Goal: Task Accomplishment & Management: Use online tool/utility

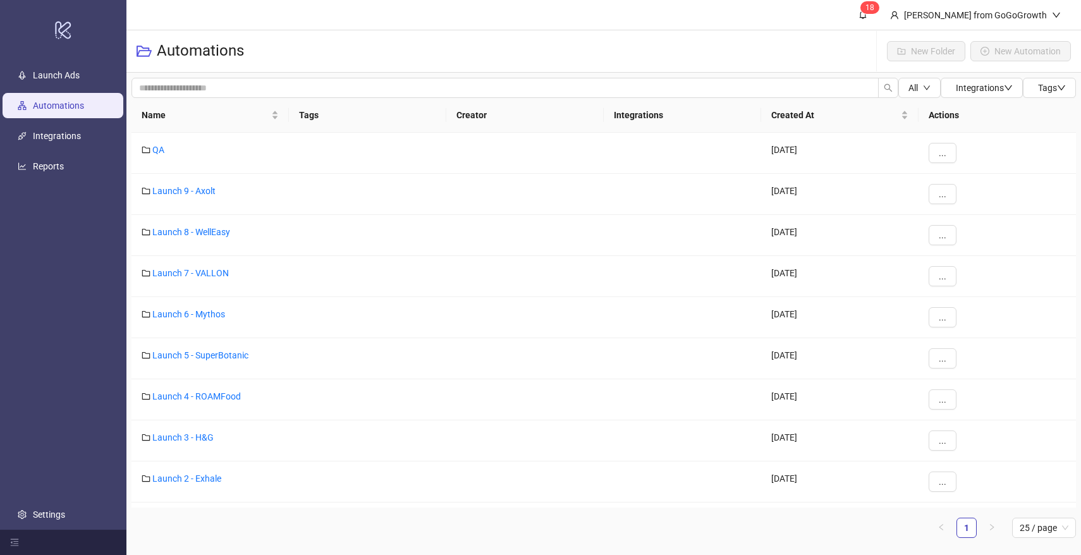
click at [37, 149] on ul "Launch Ads Automations Integrations Reports Settings" at bounding box center [63, 295] width 126 height 470
click at [77, 137] on link "Integrations" at bounding box center [57, 136] width 48 height 10
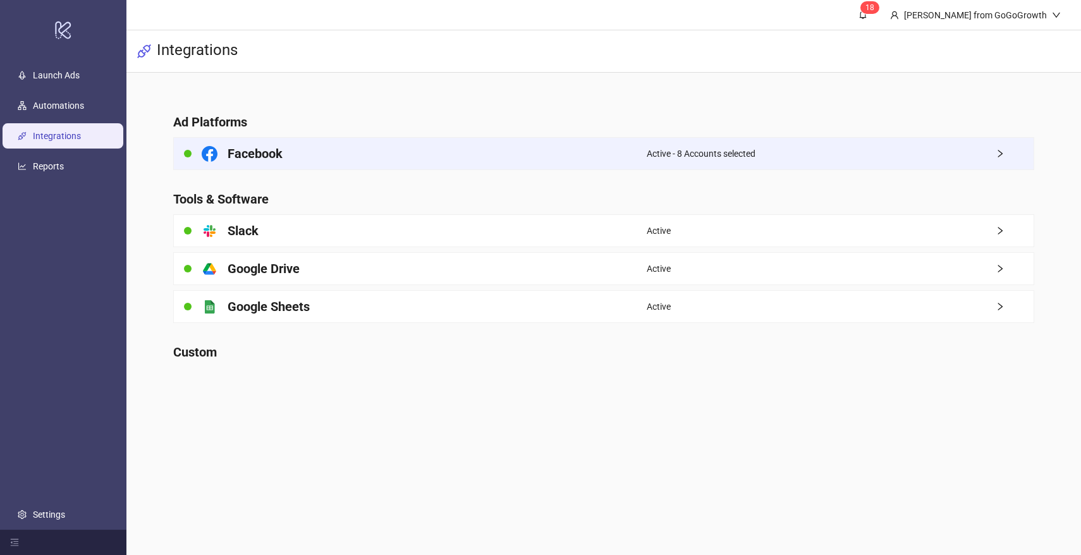
click at [407, 157] on div "Facebook" at bounding box center [410, 154] width 473 height 32
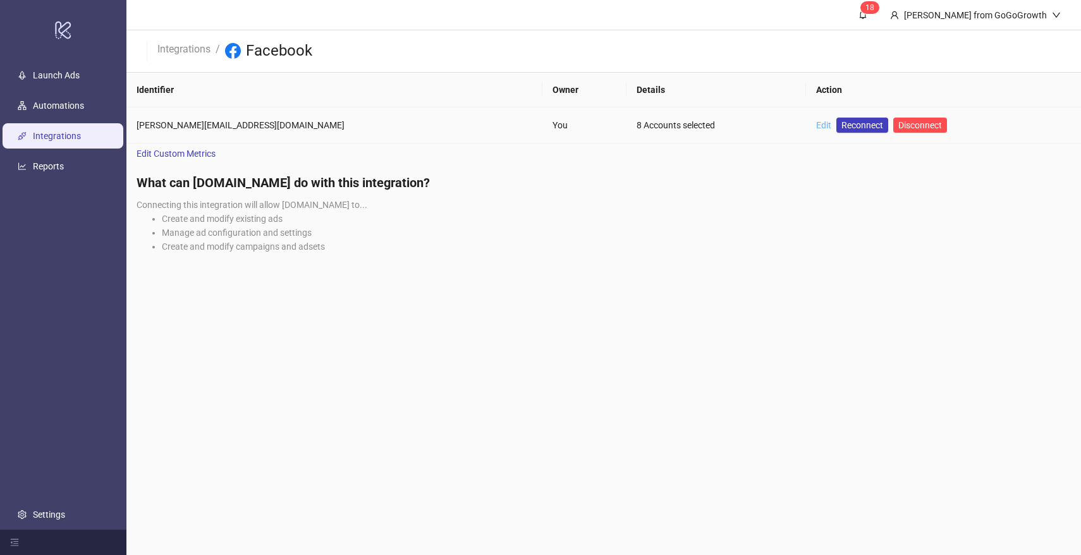
click at [816, 123] on link "Edit" at bounding box center [823, 125] width 15 height 10
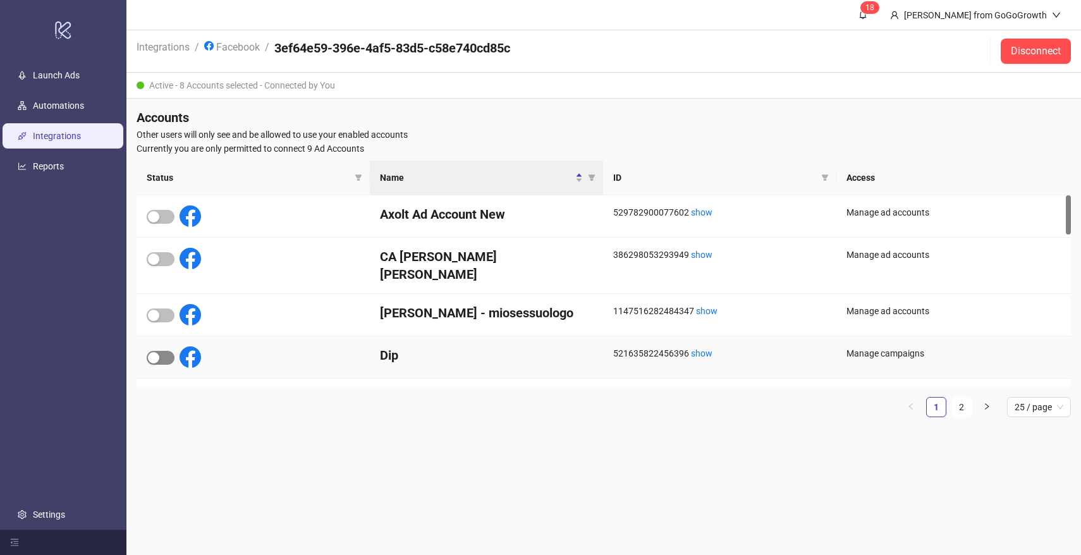
click at [164, 351] on span "button" at bounding box center [161, 358] width 28 height 14
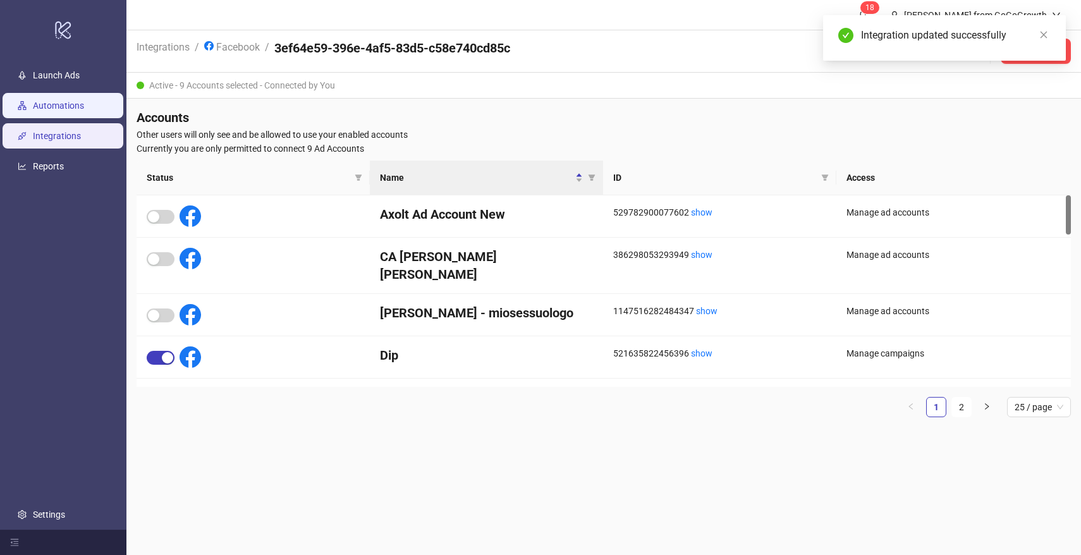
click at [66, 109] on link "Automations" at bounding box center [58, 106] width 51 height 10
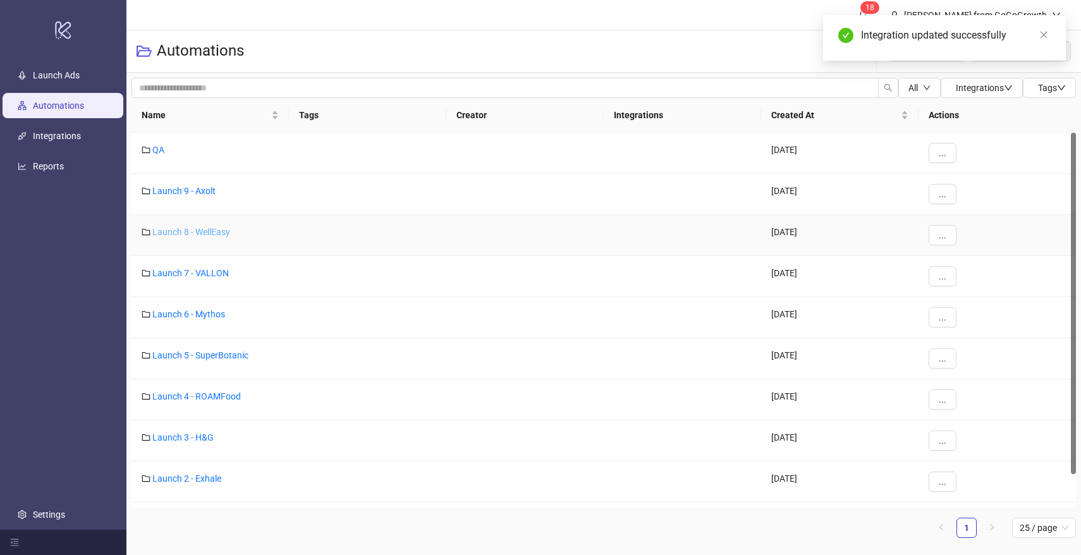
click at [187, 233] on link "Launch 8 - WellEasy" at bounding box center [191, 232] width 78 height 10
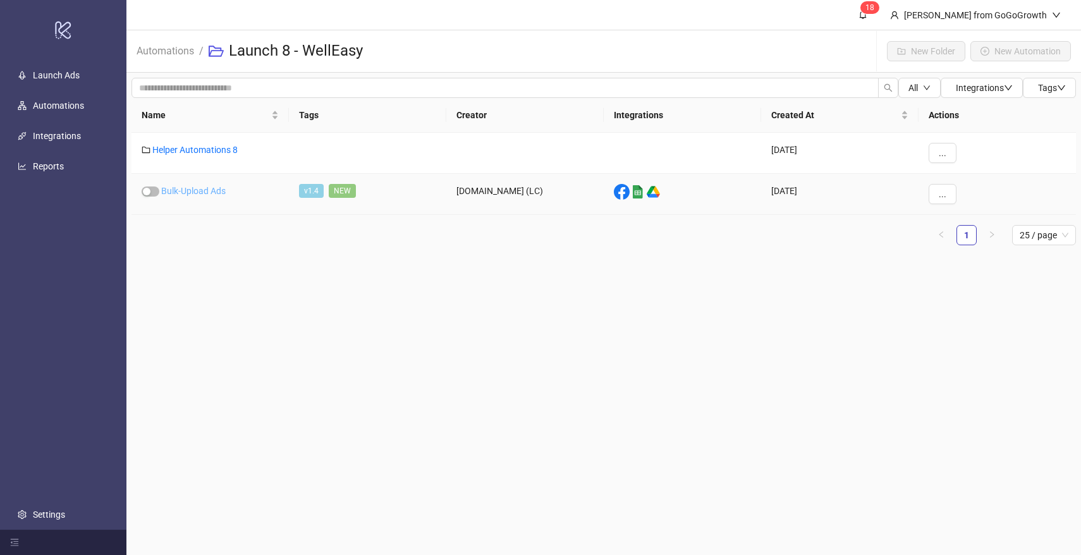
click at [200, 194] on link "Bulk-Upload Ads" at bounding box center [193, 191] width 65 height 10
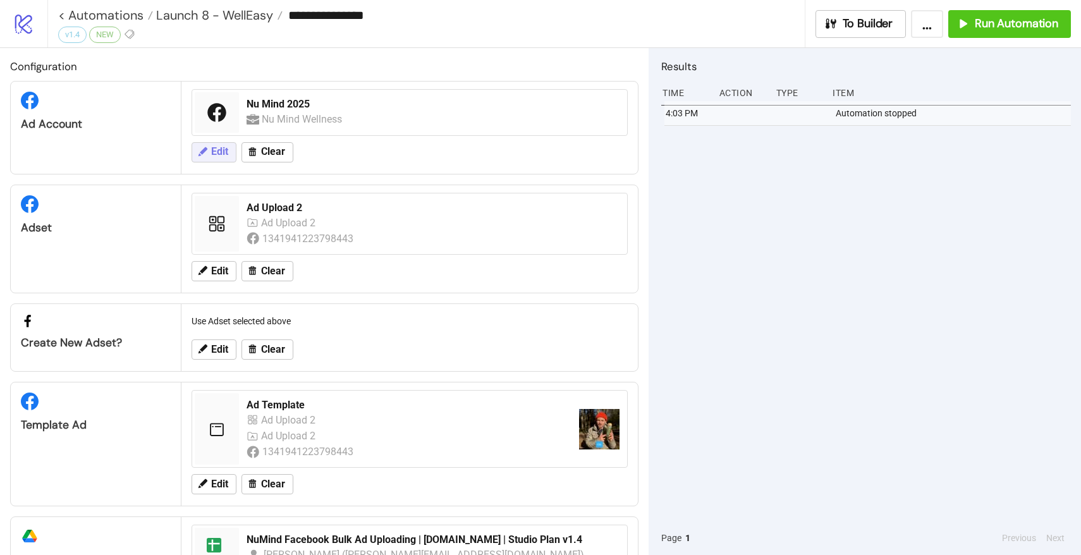
click at [216, 161] on button "Edit" at bounding box center [214, 152] width 45 height 20
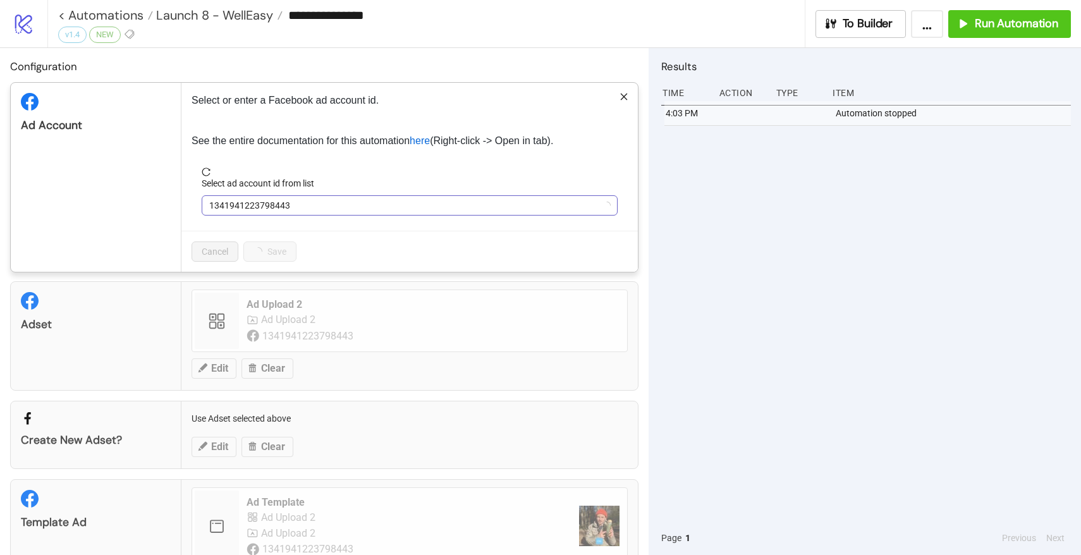
click at [230, 207] on span "1341941223798443" at bounding box center [409, 205] width 401 height 19
click at [230, 207] on span "Nu Mind 2025" at bounding box center [409, 205] width 401 height 19
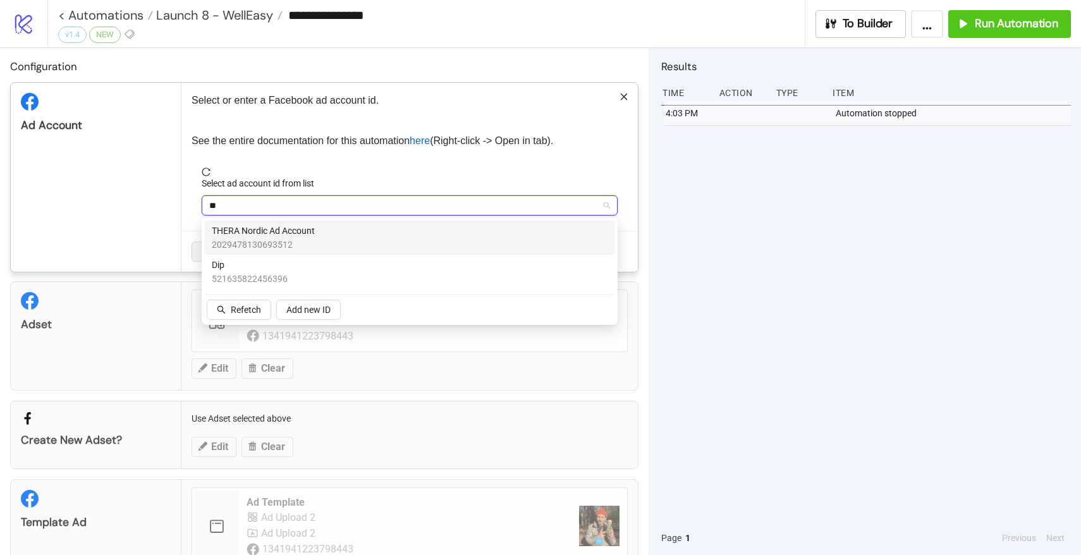
type input "***"
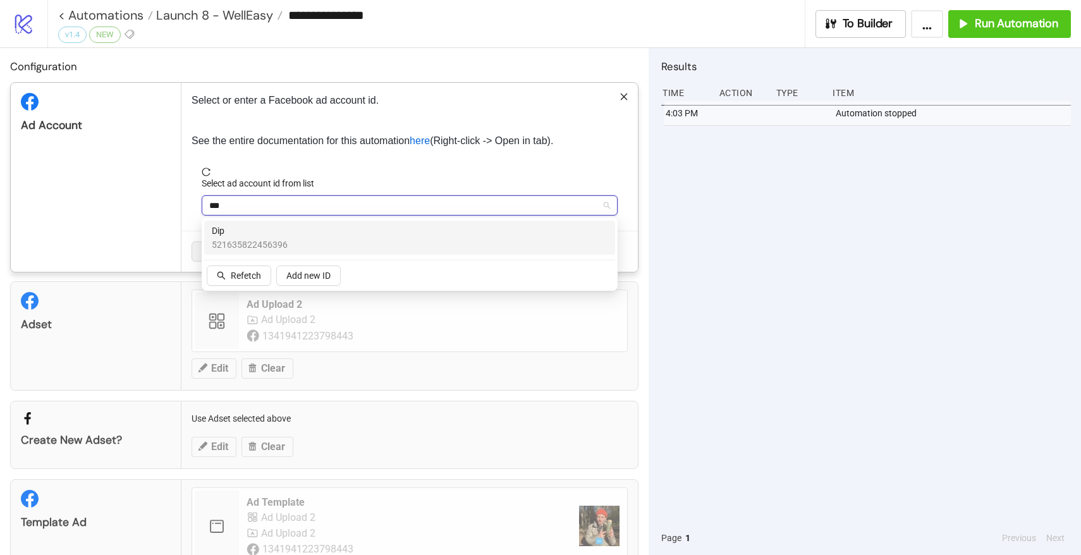
click at [243, 246] on span "521635822456396" at bounding box center [250, 245] width 76 height 14
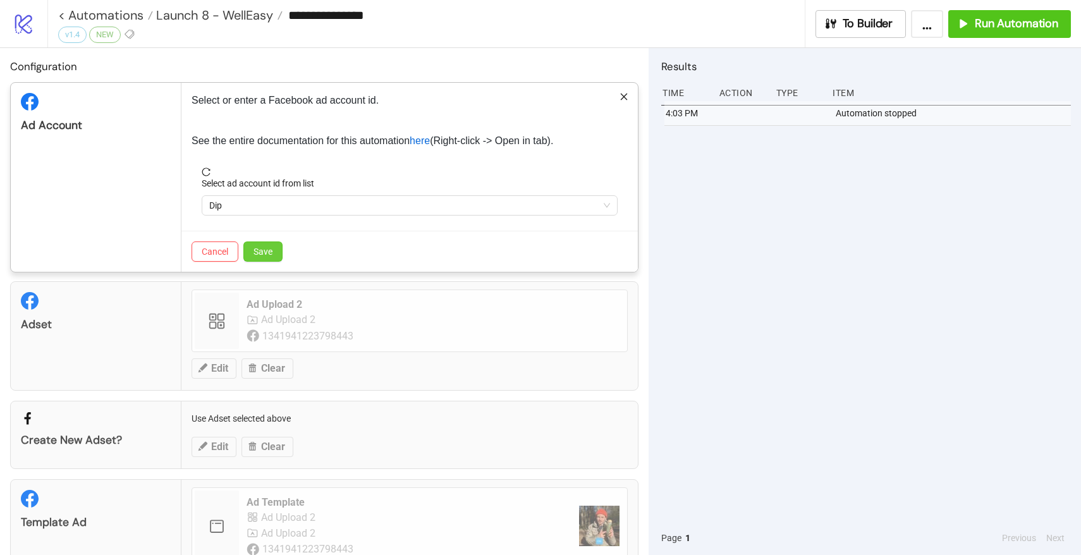
click at [275, 245] on button "Save" at bounding box center [262, 252] width 39 height 20
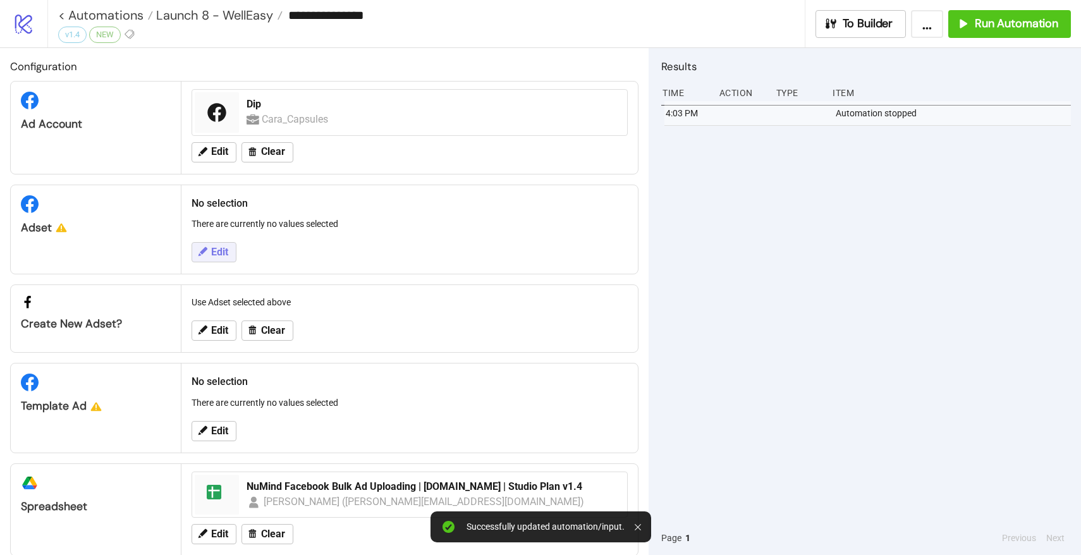
click at [218, 247] on span "Edit" at bounding box center [219, 252] width 17 height 11
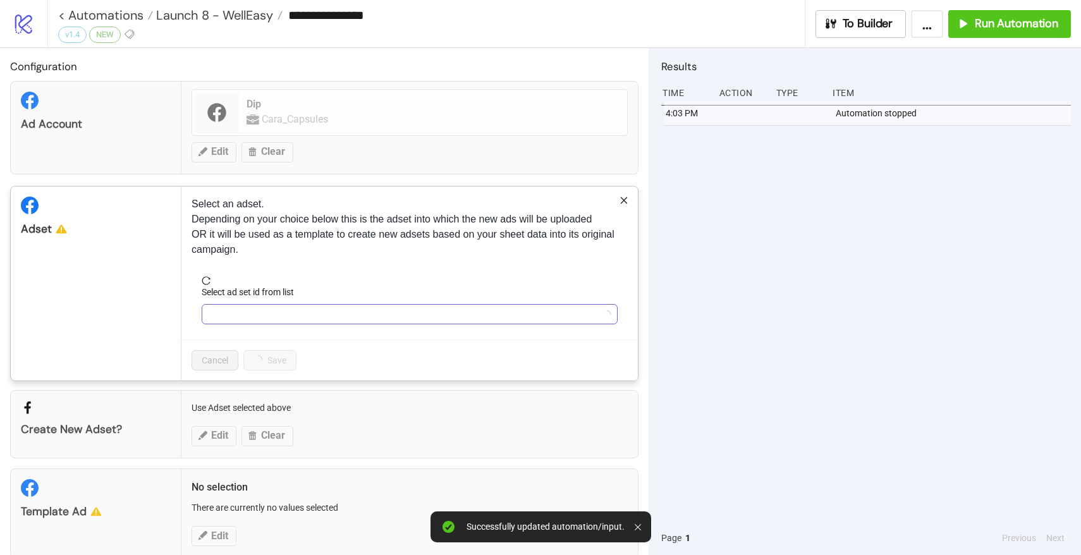
click at [274, 321] on input "Select ad set id from list" at bounding box center [404, 314] width 390 height 19
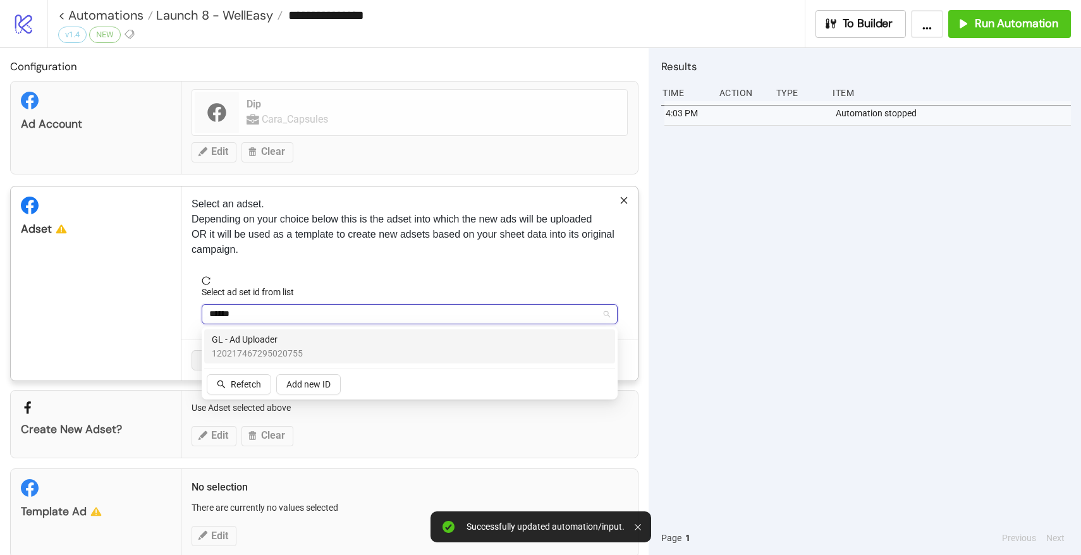
type input "******"
click at [252, 405] on div "Create new adset? Use Adset selected above Edit Clear" at bounding box center [324, 424] width 629 height 68
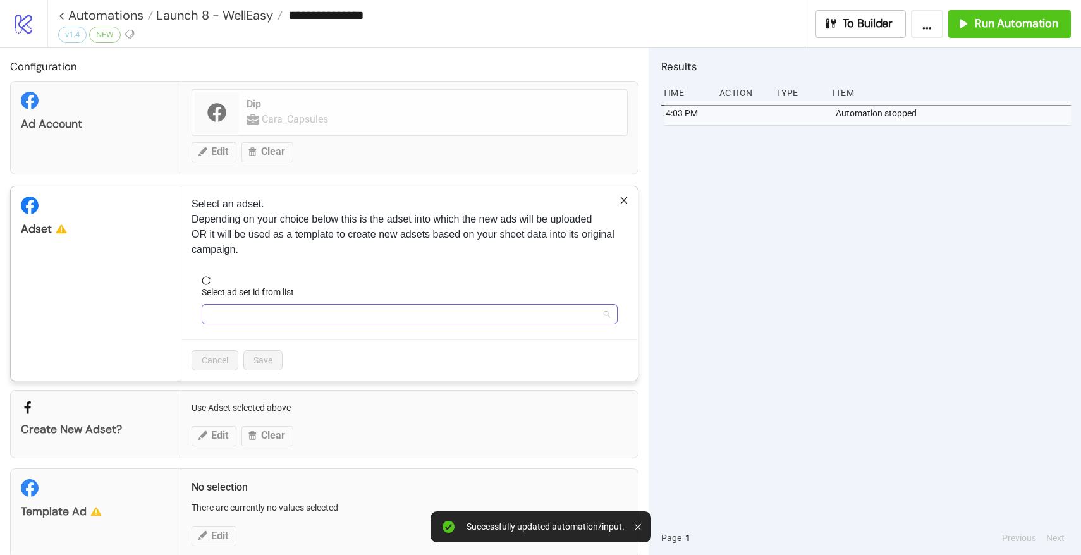
click at [235, 321] on input "Select ad set id from list" at bounding box center [404, 314] width 390 height 19
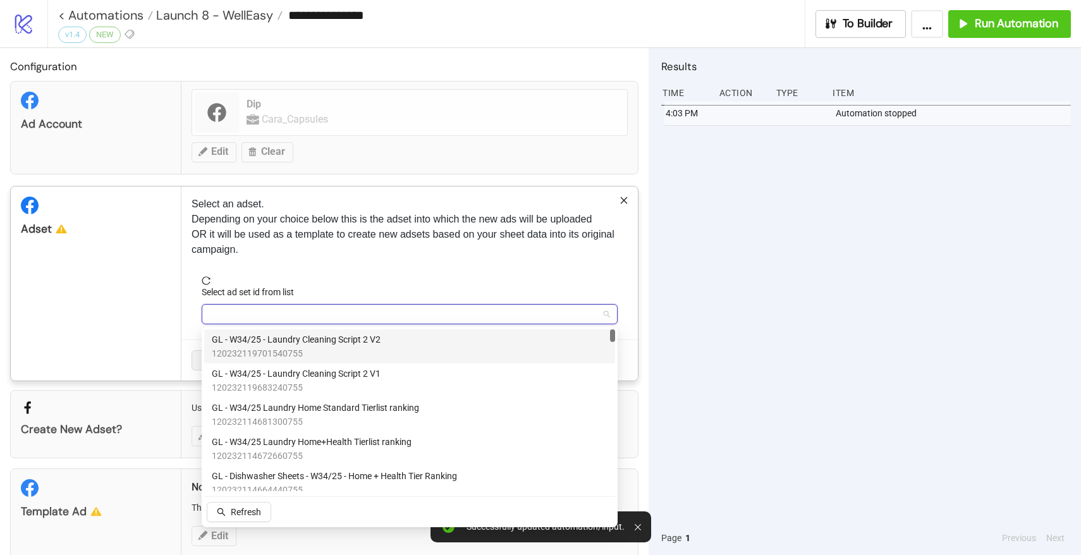
type input "*"
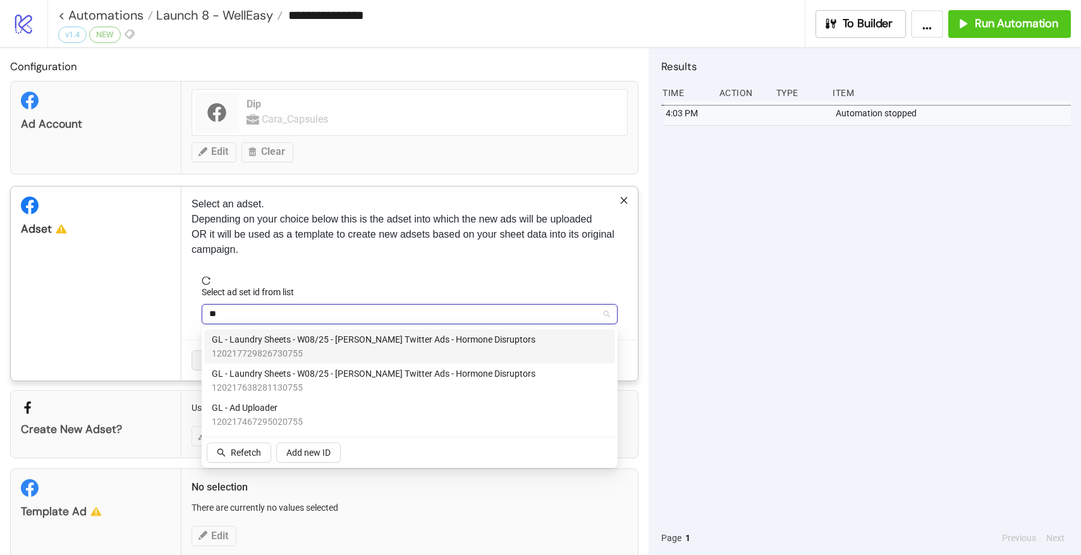
type input "***"
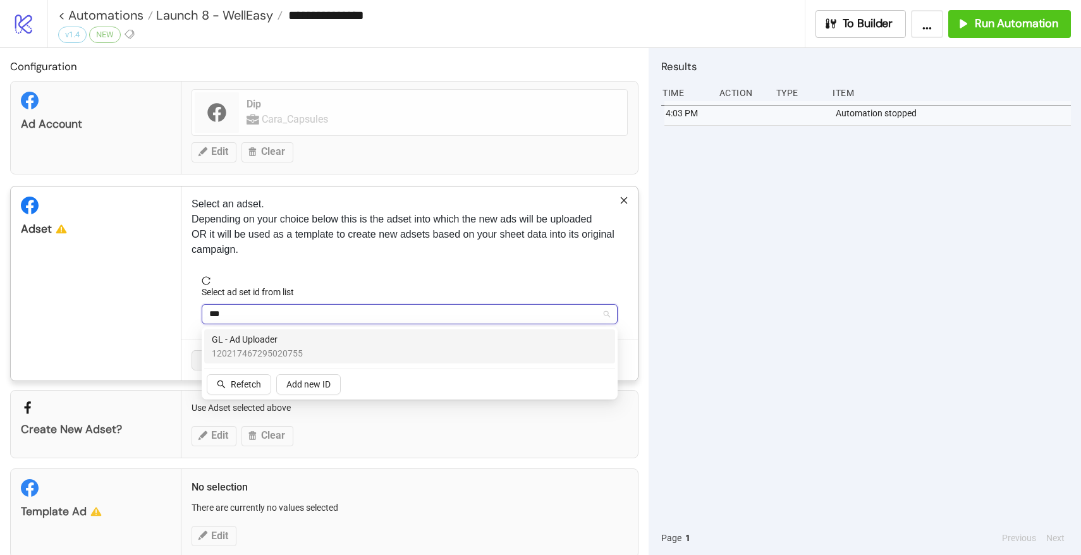
click at [226, 341] on span "GL - Ad Uploader" at bounding box center [257, 340] width 91 height 14
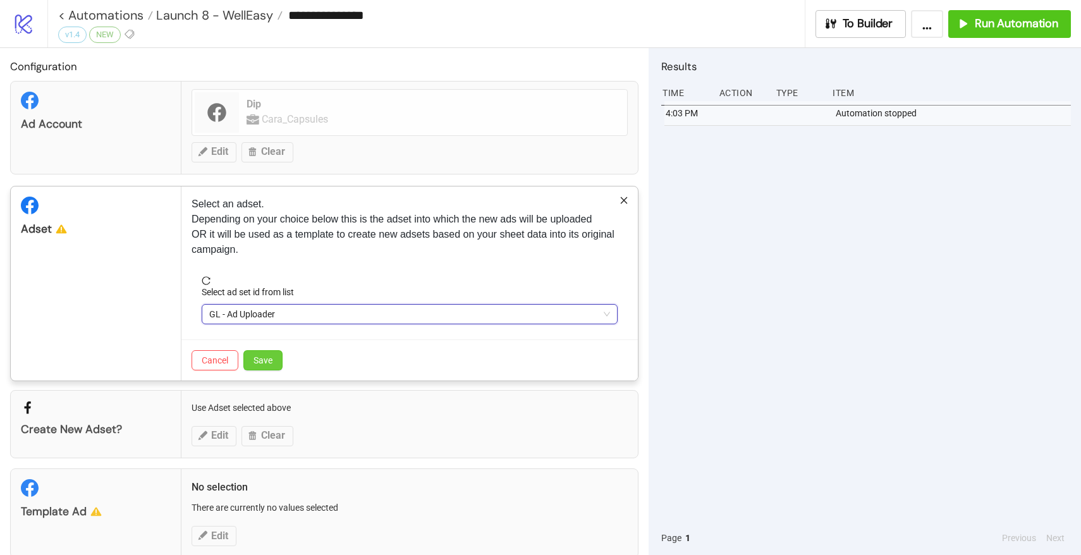
click at [276, 370] on button "Save" at bounding box center [262, 360] width 39 height 20
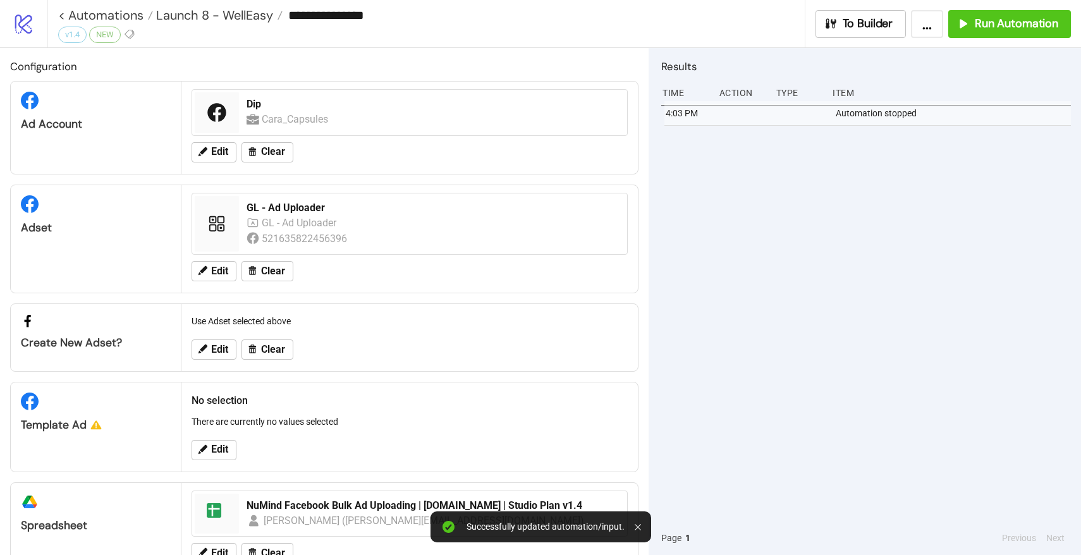
scroll to position [40, 0]
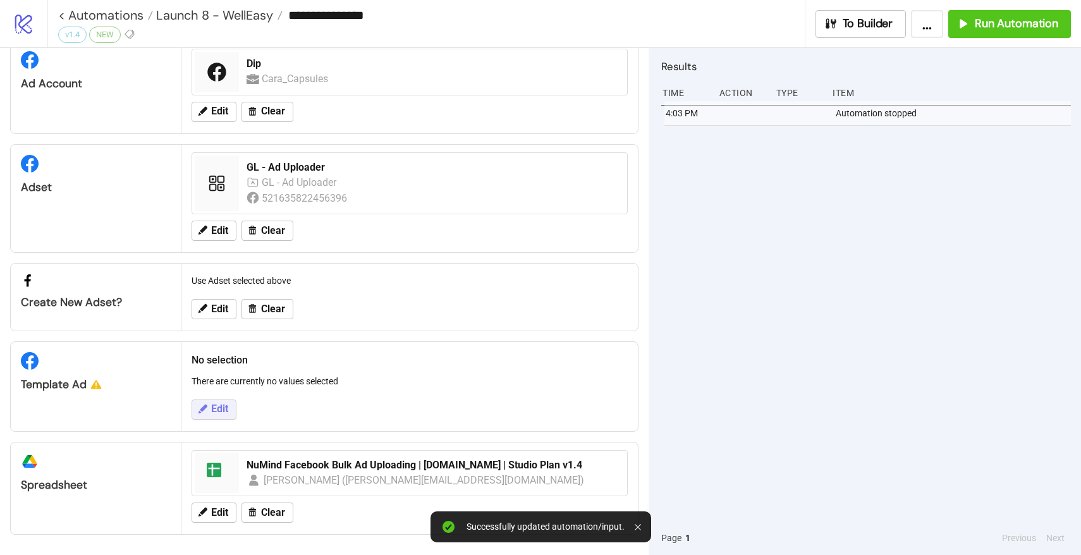
click at [214, 401] on button "Edit" at bounding box center [214, 410] width 45 height 20
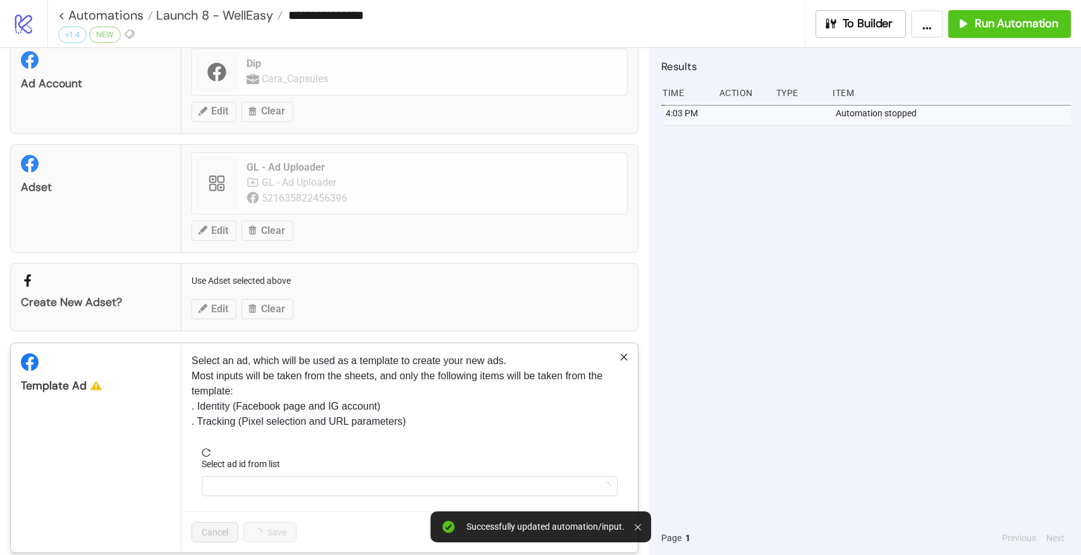
click at [276, 473] on div "Select ad id from list" at bounding box center [410, 466] width 416 height 19
click at [276, 481] on input "Select ad id from list" at bounding box center [404, 486] width 390 height 19
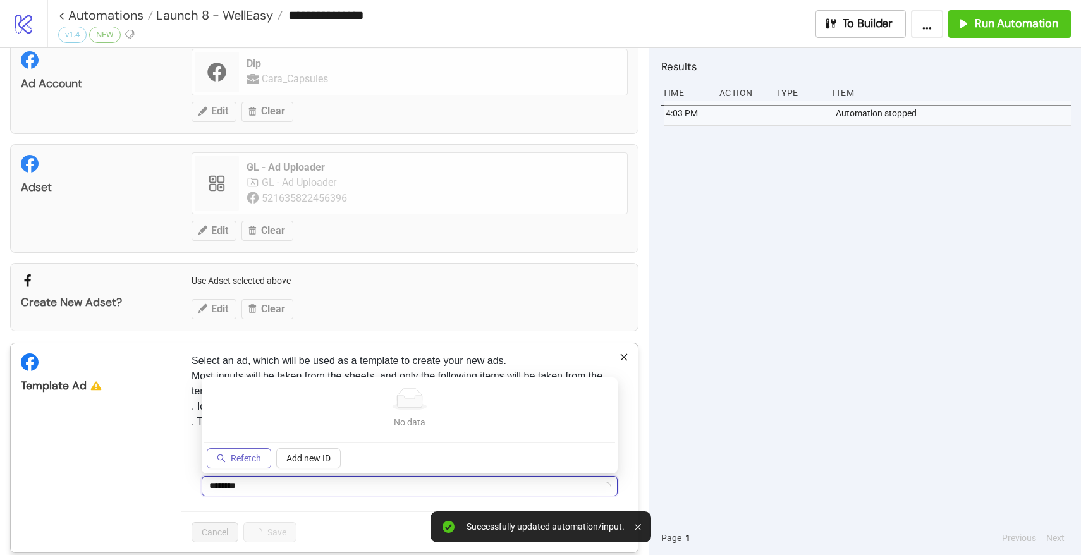
type input "********"
click at [244, 465] on button "Refetch" at bounding box center [239, 458] width 65 height 20
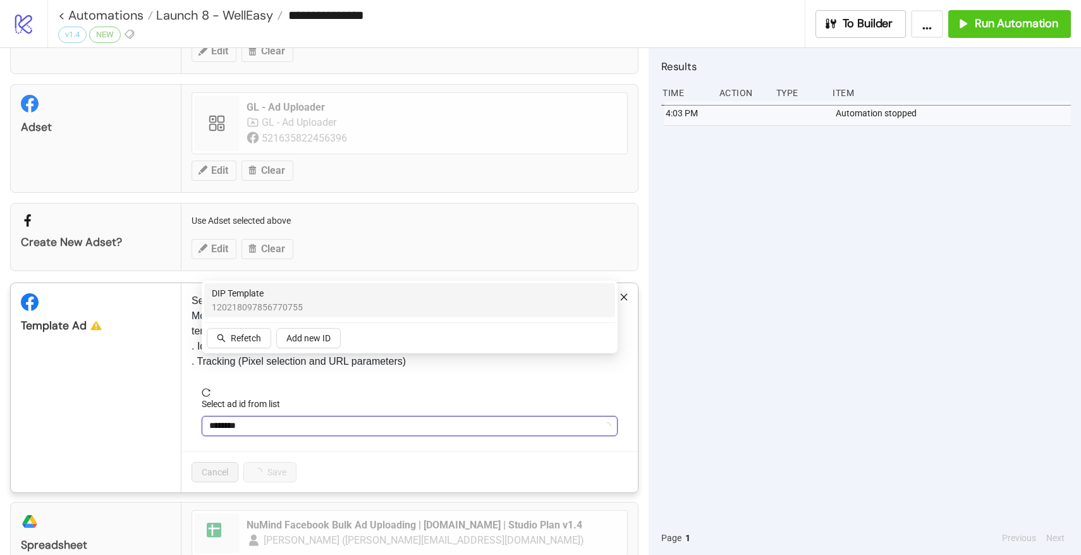
scroll to position [161, 0]
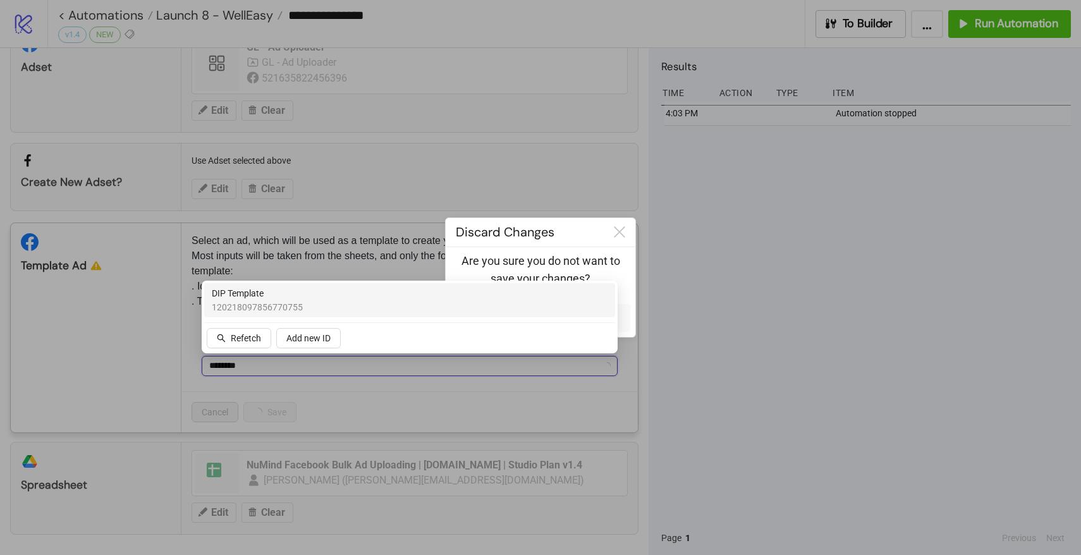
click at [255, 295] on span "DIP Template" at bounding box center [257, 293] width 91 height 14
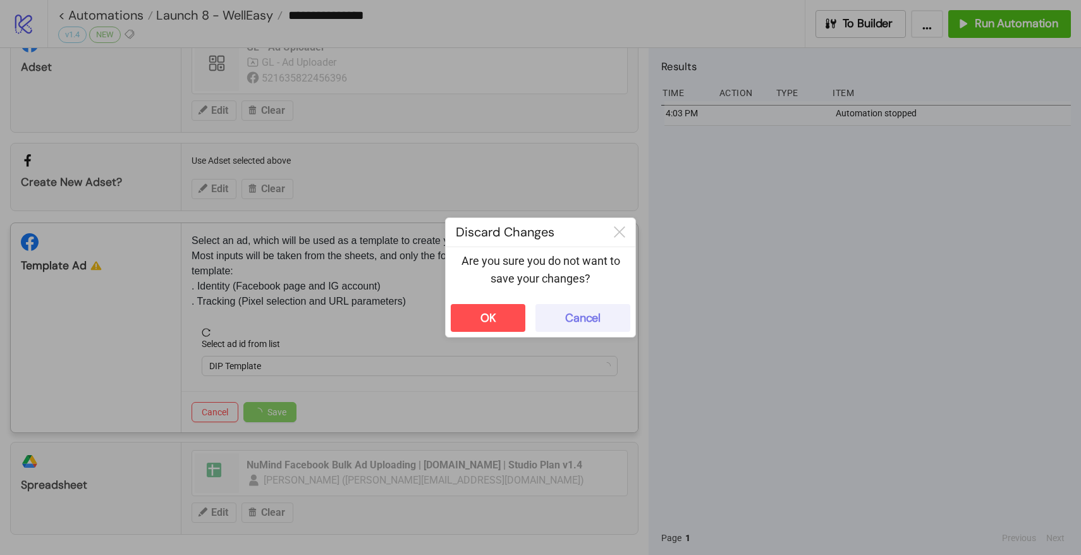
click at [604, 308] on button "Cancel" at bounding box center [583, 318] width 95 height 28
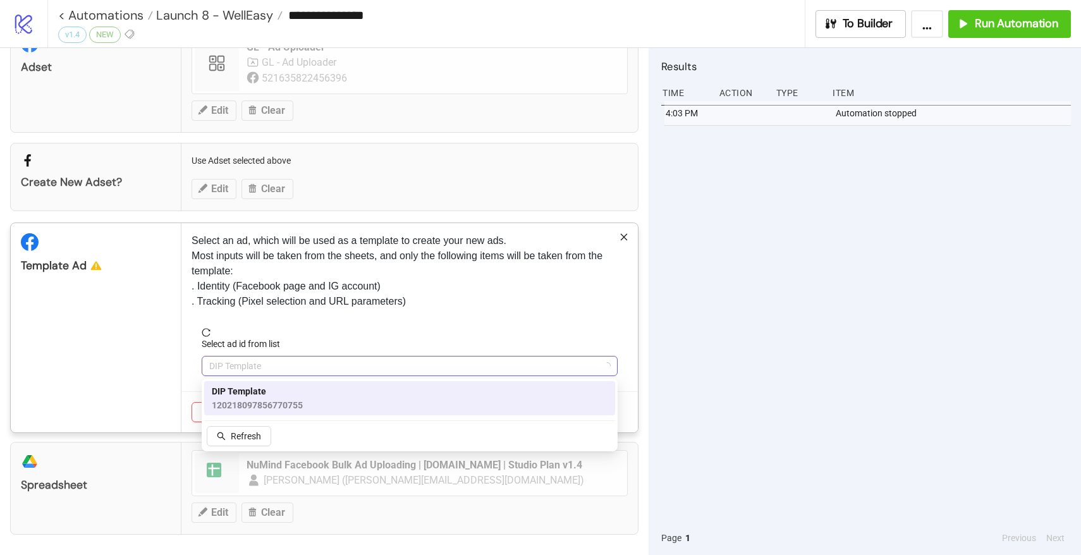
click at [381, 374] on span "DIP Template" at bounding box center [409, 366] width 401 height 19
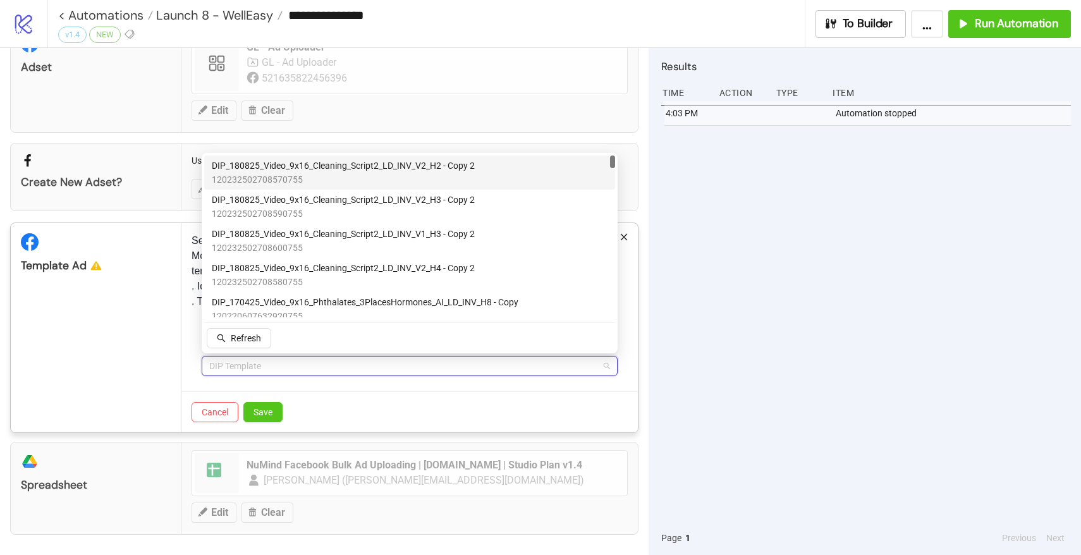
click at [263, 362] on span "DIP Template" at bounding box center [409, 366] width 401 height 19
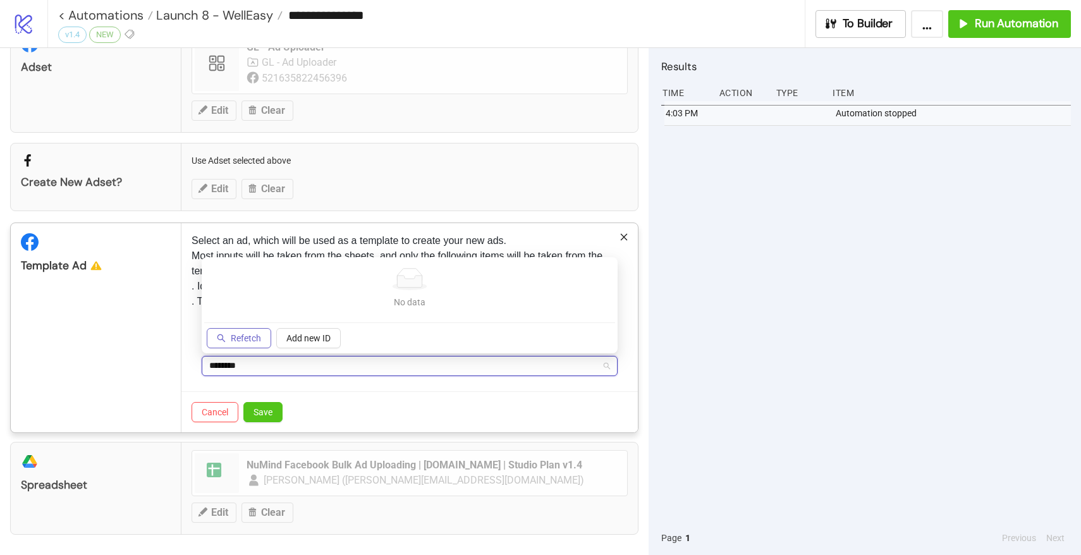
type input "********"
click at [257, 330] on button "Refetch" at bounding box center [239, 338] width 65 height 20
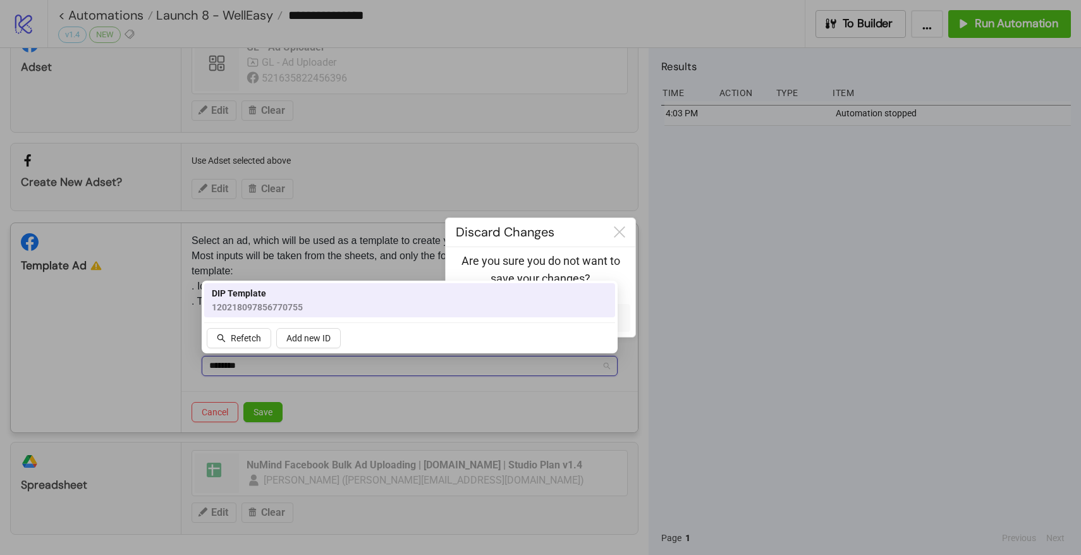
click at [256, 301] on span "120218097856770755" at bounding box center [257, 307] width 91 height 14
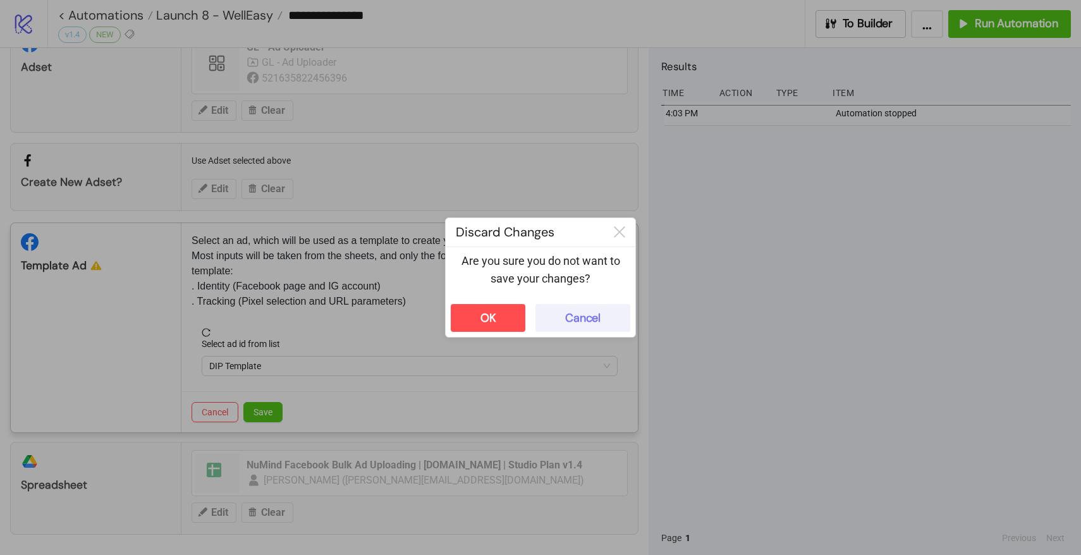
click at [597, 306] on button "Cancel" at bounding box center [583, 318] width 95 height 28
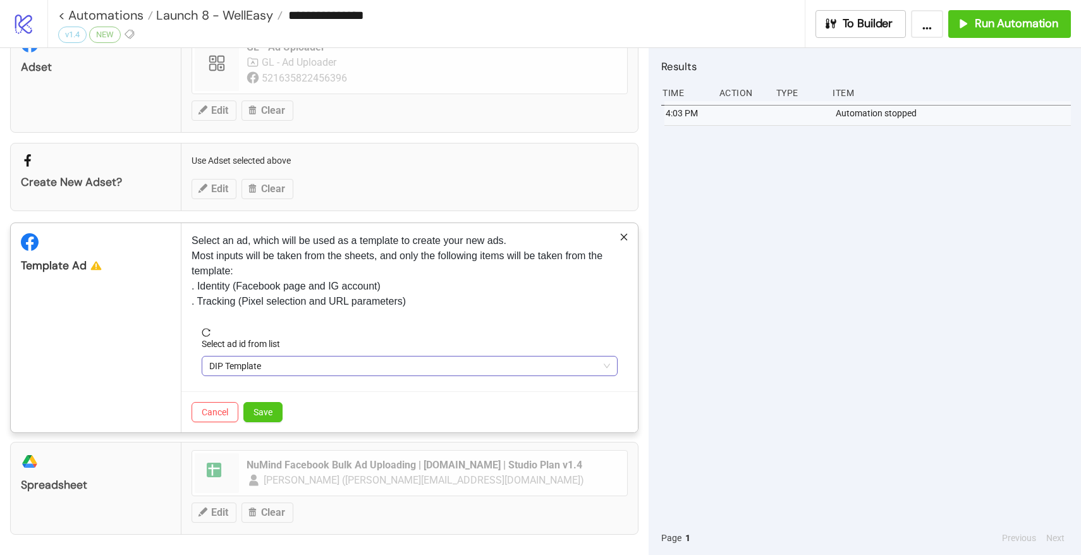
click at [332, 363] on span "DIP Template" at bounding box center [409, 366] width 401 height 19
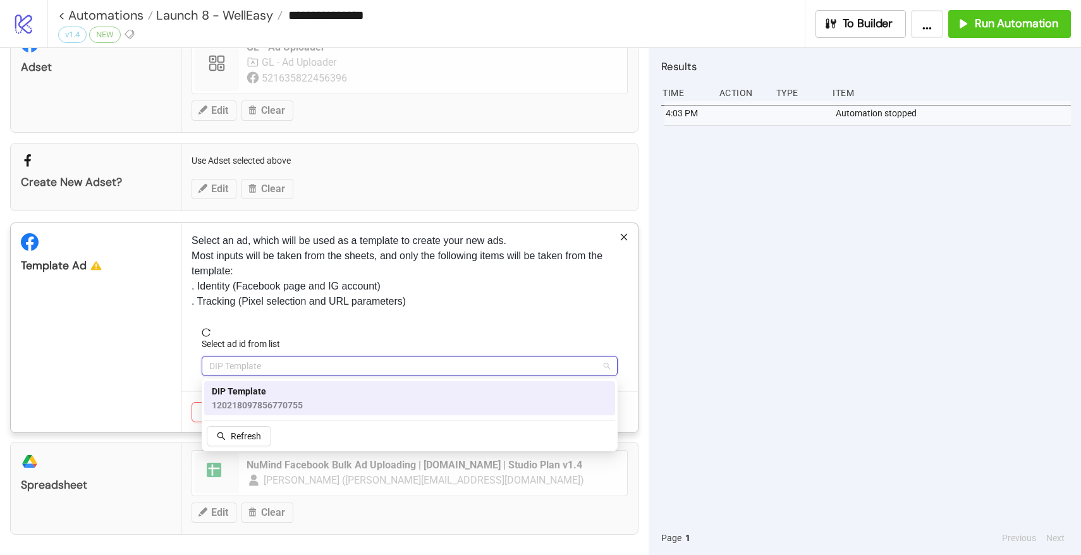
click at [290, 398] on span "120218097856770755" at bounding box center [257, 405] width 91 height 14
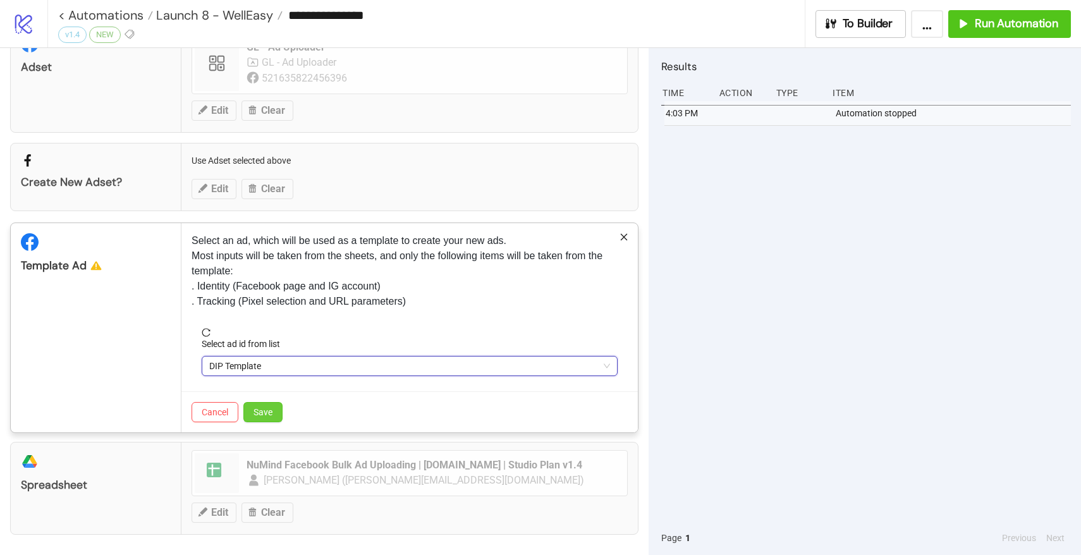
click at [260, 414] on span "Save" at bounding box center [263, 412] width 19 height 10
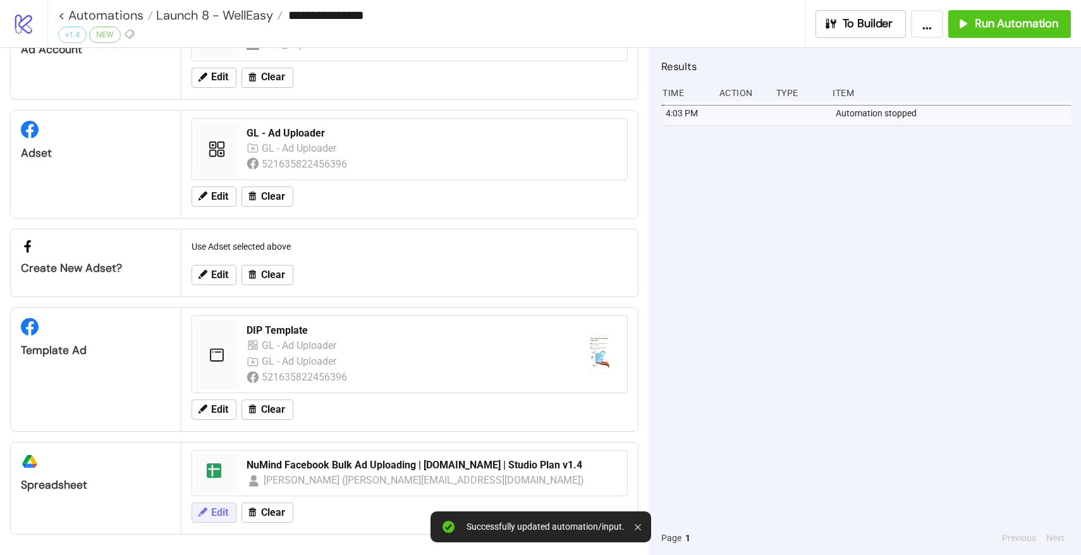
click at [218, 521] on button "Edit" at bounding box center [214, 513] width 45 height 20
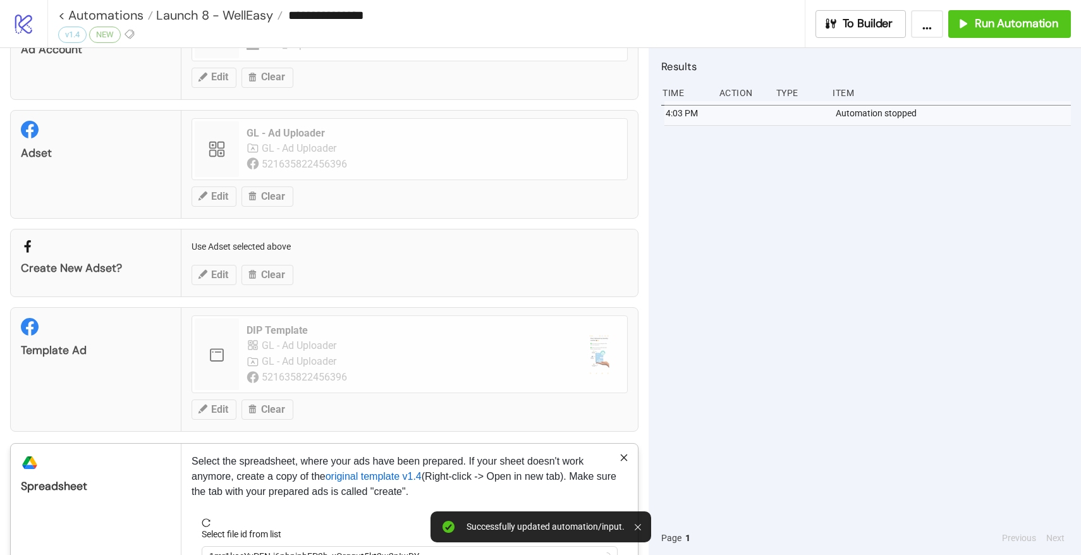
scroll to position [162, 0]
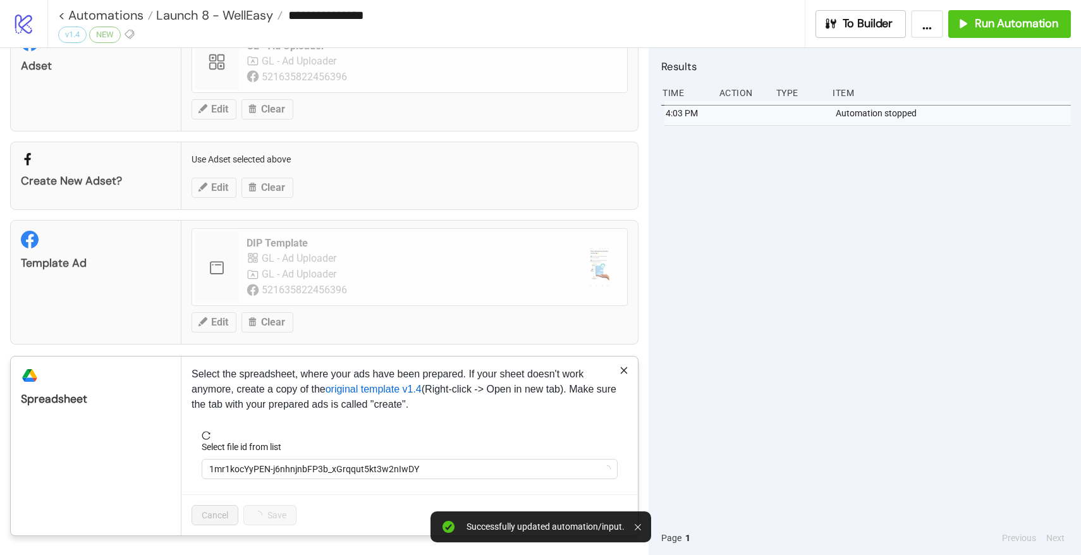
click at [274, 455] on div "Select file id from list" at bounding box center [410, 449] width 416 height 19
click at [274, 468] on span "1mr1kocYyPEN-j6nhnjnbFP3b_xGrqqut5kt3w2nIwDY" at bounding box center [409, 469] width 401 height 19
click at [274, 468] on span "NuMind Facebook Bulk Ad Uploading | [DOMAIN_NAME] | Studio Plan v1.4" at bounding box center [409, 469] width 401 height 19
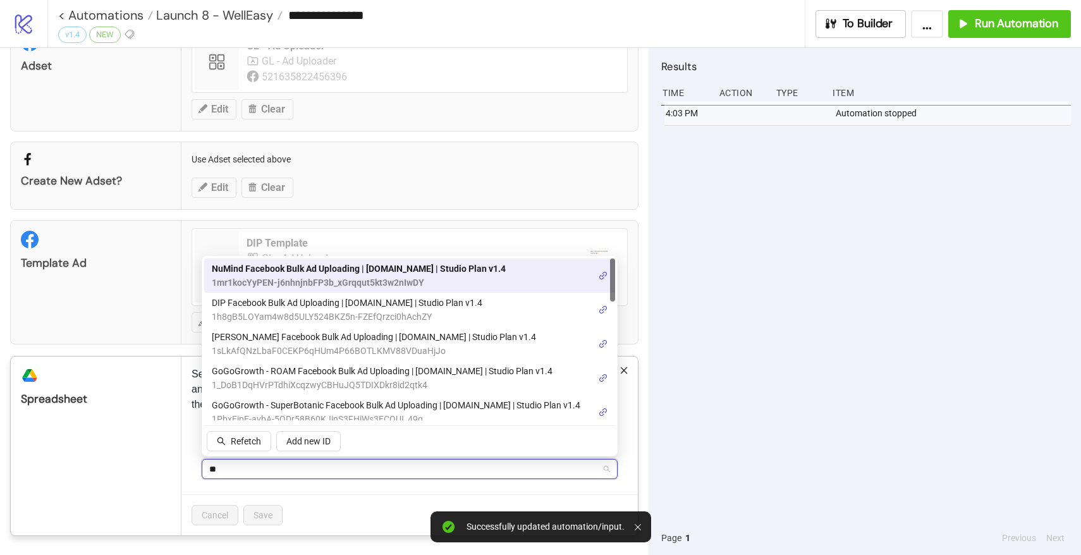
type input "***"
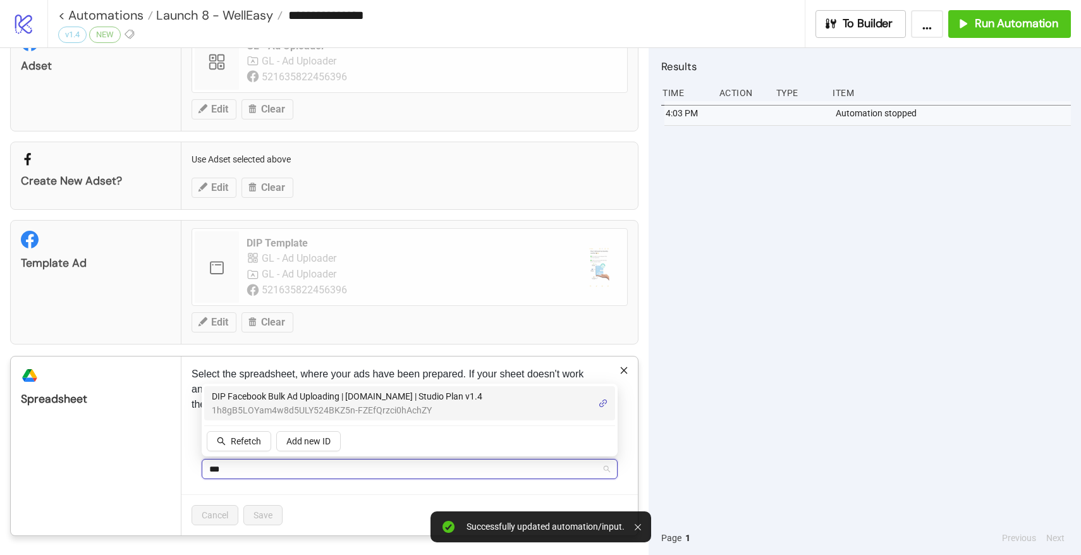
click at [274, 402] on span "DIP Facebook Bulk Ad Uploading | [DOMAIN_NAME] | Studio Plan v1.4" at bounding box center [347, 397] width 271 height 14
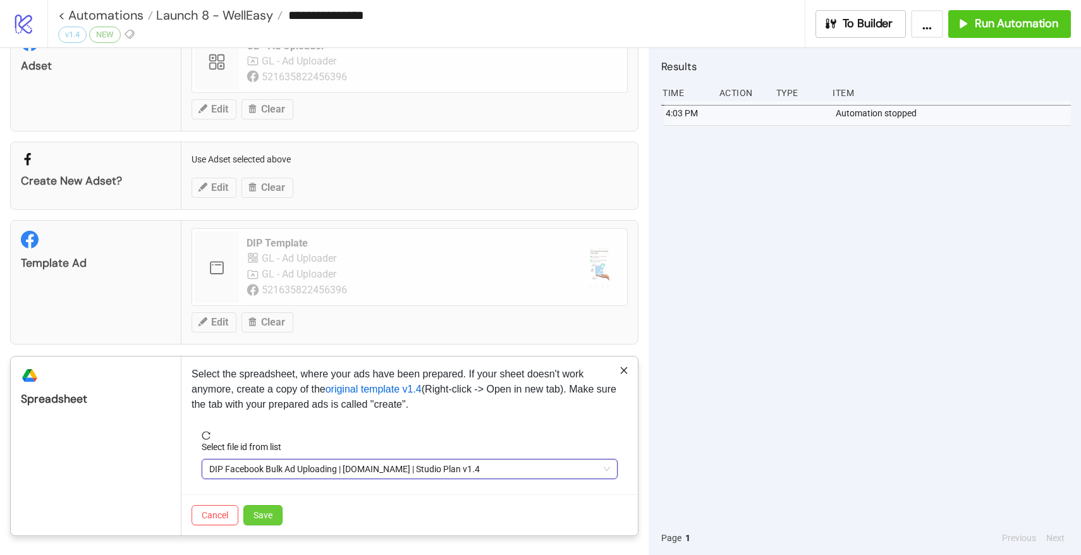
click at [263, 510] on span "Save" at bounding box center [263, 515] width 19 height 10
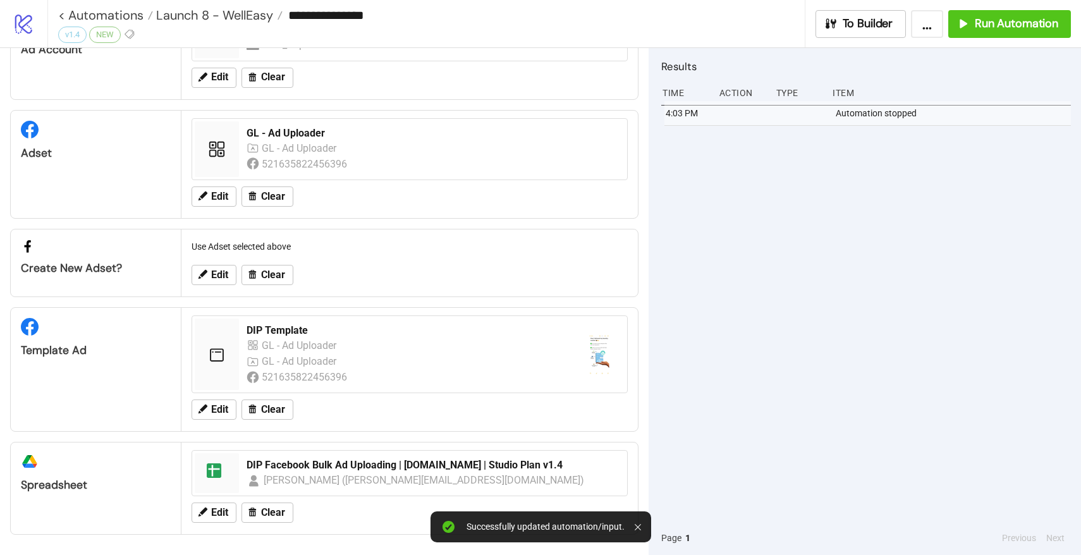
scroll to position [0, 0]
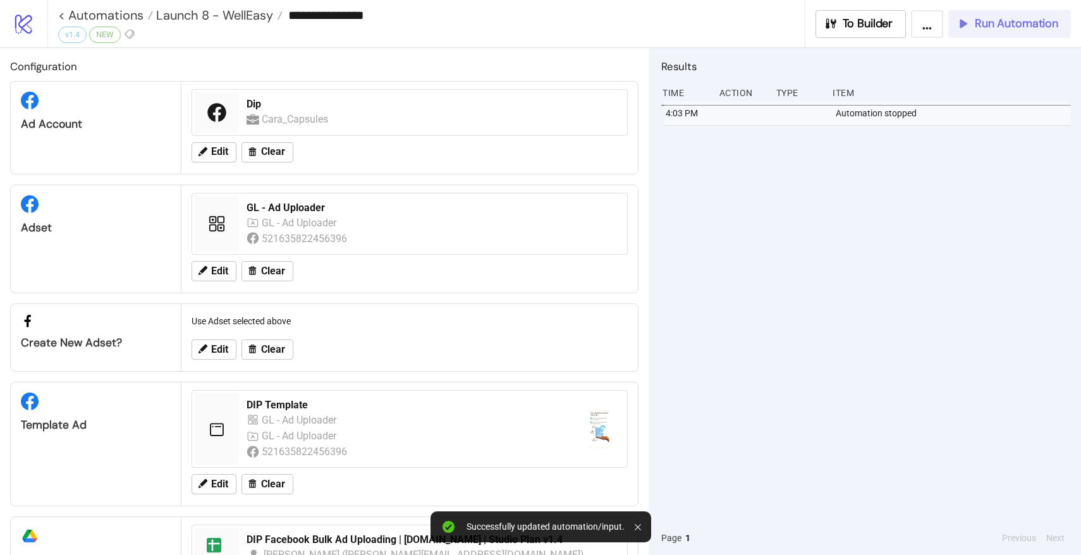
click at [1012, 30] on span "Run Automation" at bounding box center [1016, 23] width 83 height 15
